Goal: Task Accomplishment & Management: Manage account settings

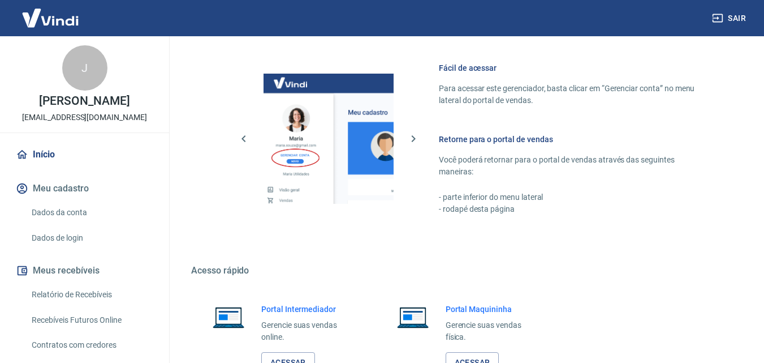
scroll to position [683, 0]
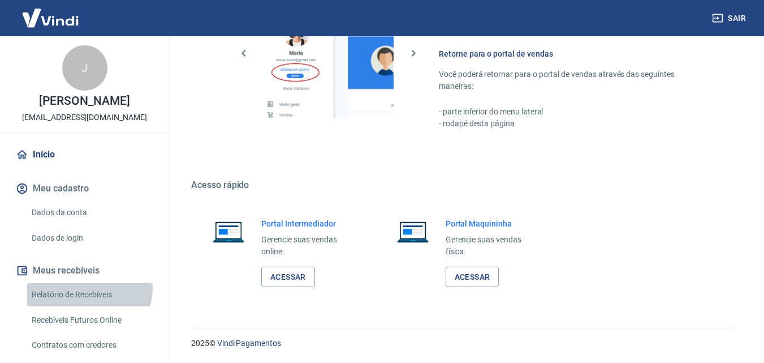
click at [88, 287] on link "Relatório de Recebíveis" at bounding box center [91, 294] width 128 height 23
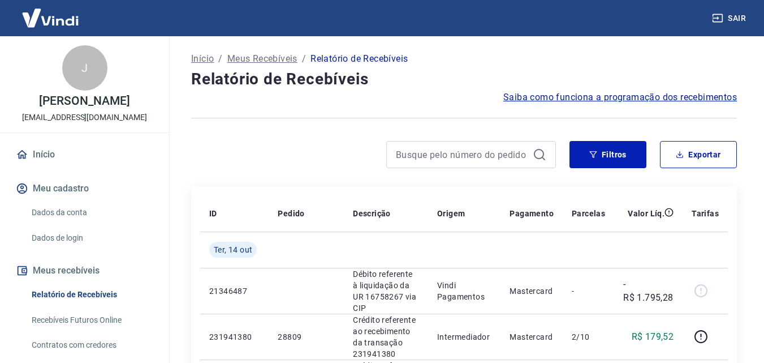
click at [62, 159] on link "Início" at bounding box center [85, 154] width 142 height 25
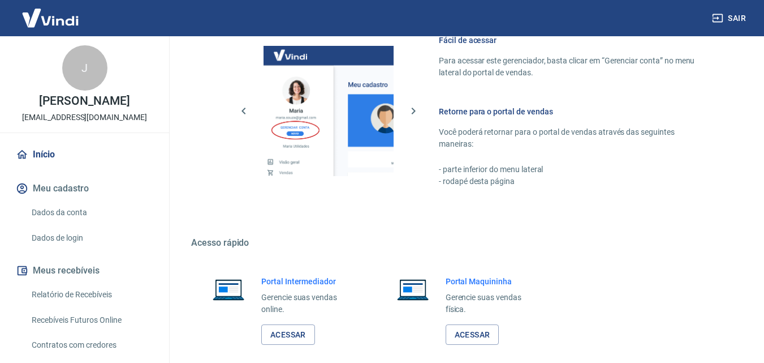
scroll to position [683, 0]
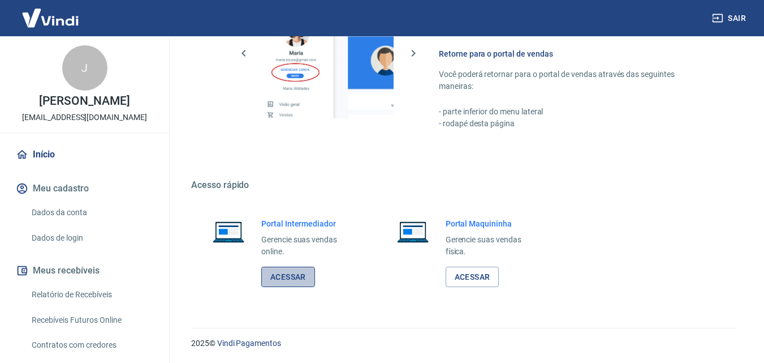
click at [294, 270] on link "Acessar" at bounding box center [288, 277] width 54 height 21
